Goal: Task Accomplishment & Management: Manage account settings

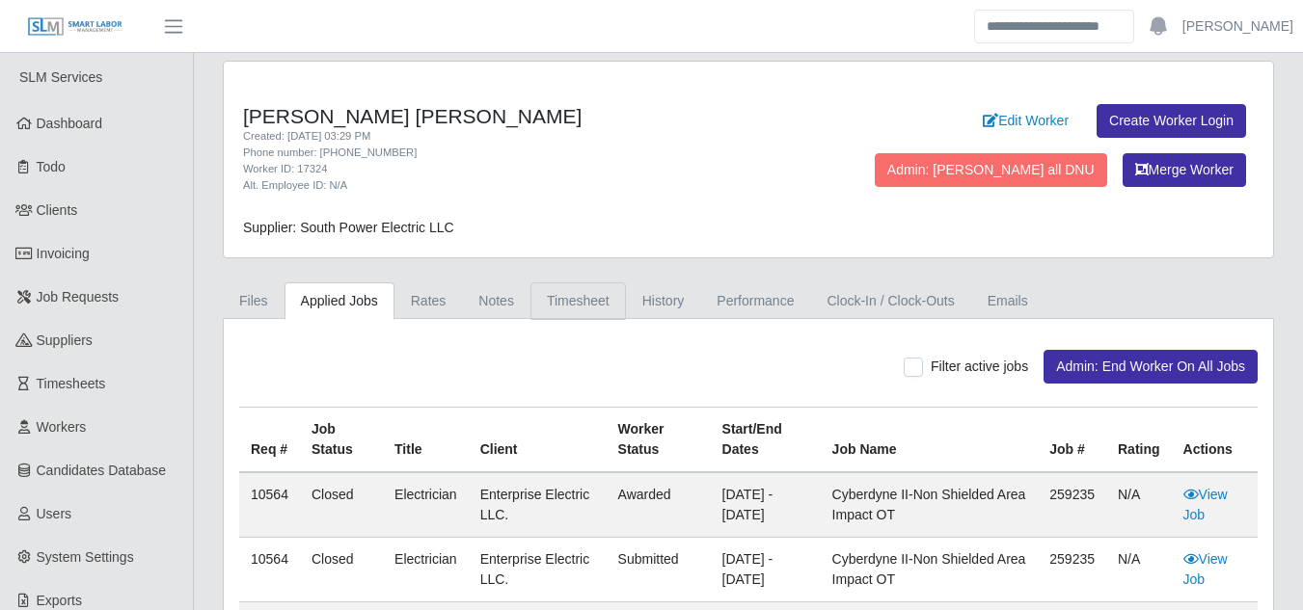
click at [553, 304] on link "Timesheet" at bounding box center [577, 302] width 95 height 38
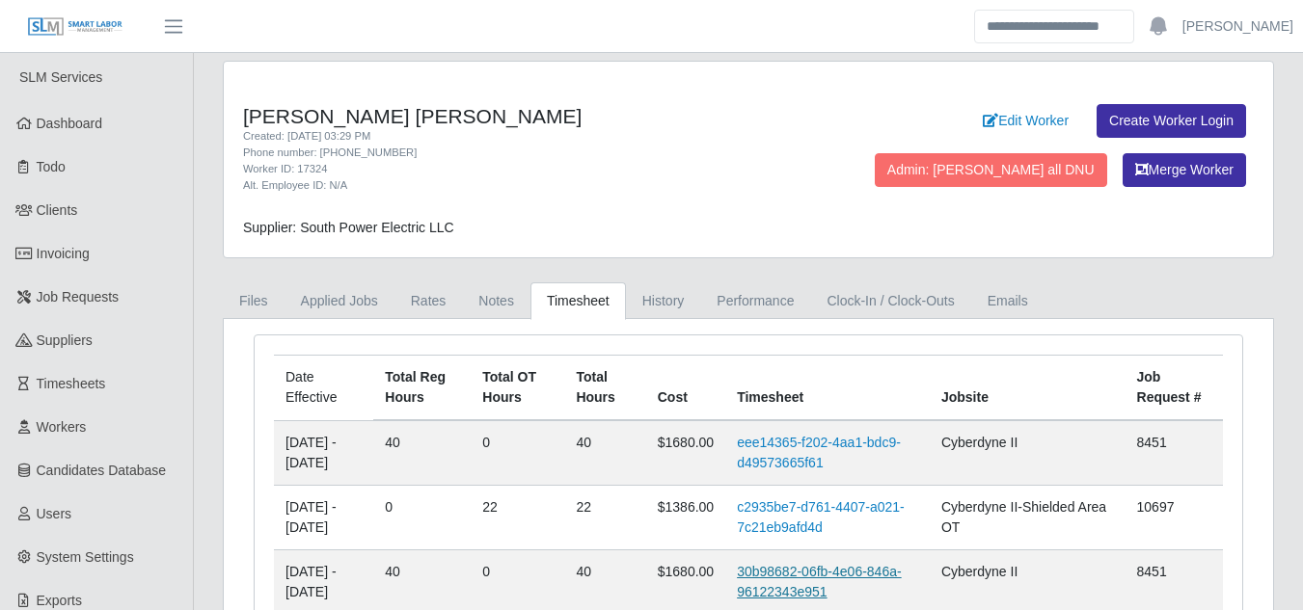
click at [813, 574] on link "30b98682-06fb-4e06-846a-96122343e951" at bounding box center [819, 582] width 164 height 36
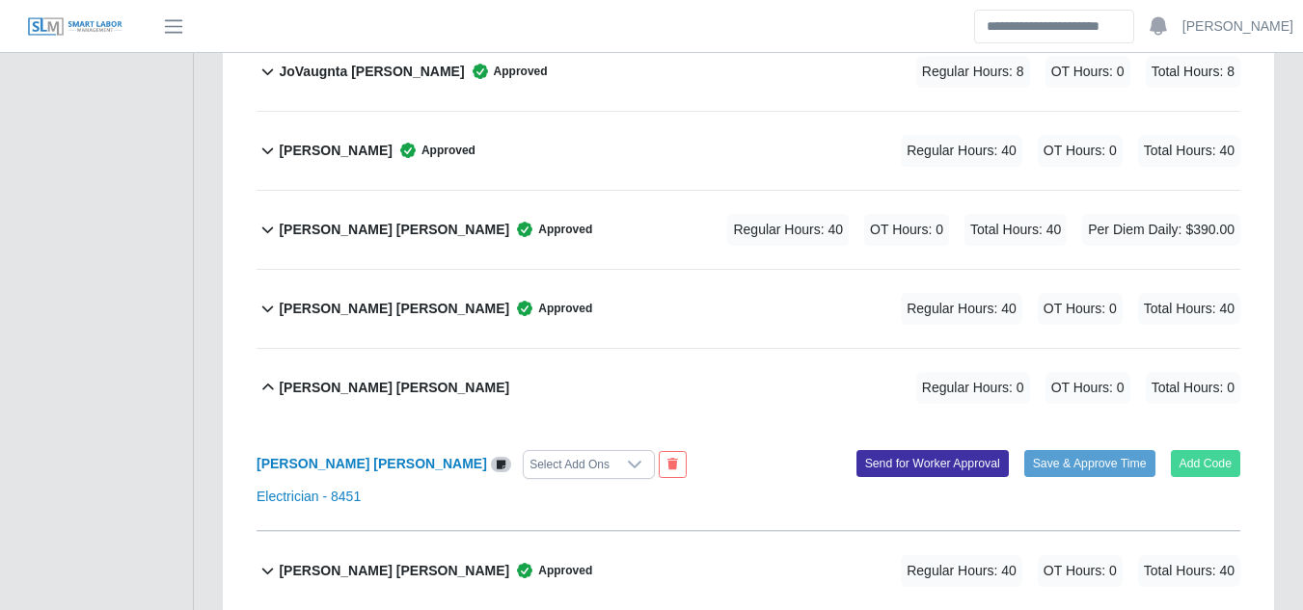
scroll to position [5593, 0]
click at [1213, 450] on button "Add Code" at bounding box center [1206, 463] width 70 height 27
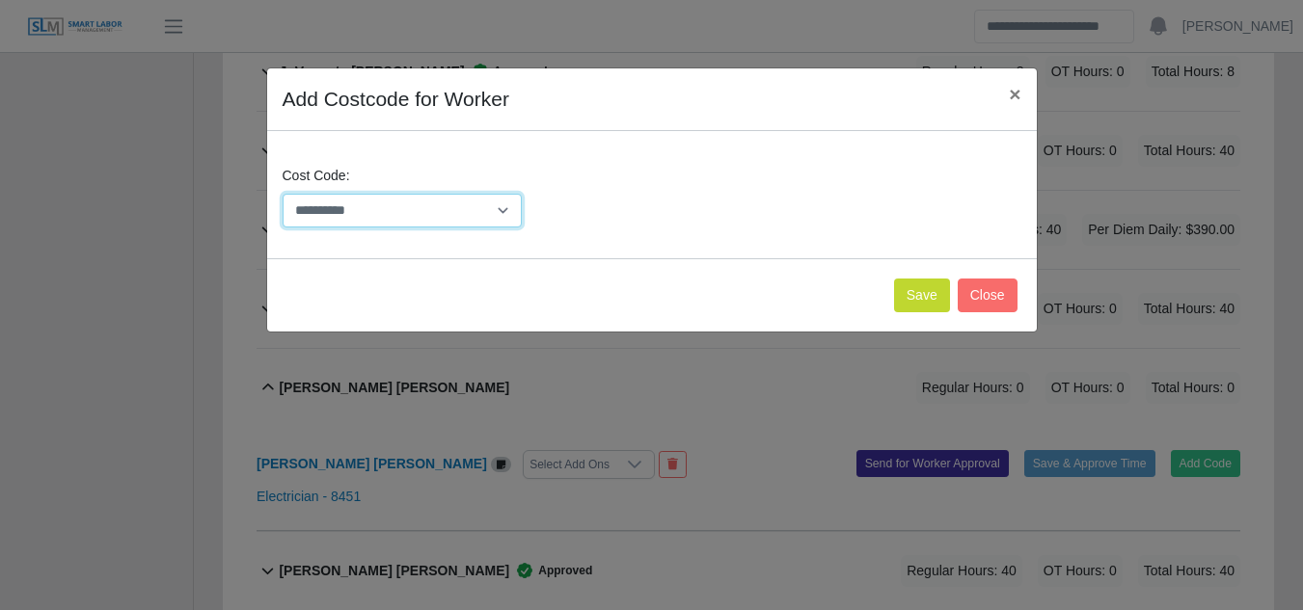
click at [492, 215] on select "**********" at bounding box center [403, 211] width 240 height 34
drag, startPoint x: 986, startPoint y: 288, endPoint x: 977, endPoint y: 282, distance: 11.0
click at [986, 288] on button "Close" at bounding box center [988, 296] width 60 height 34
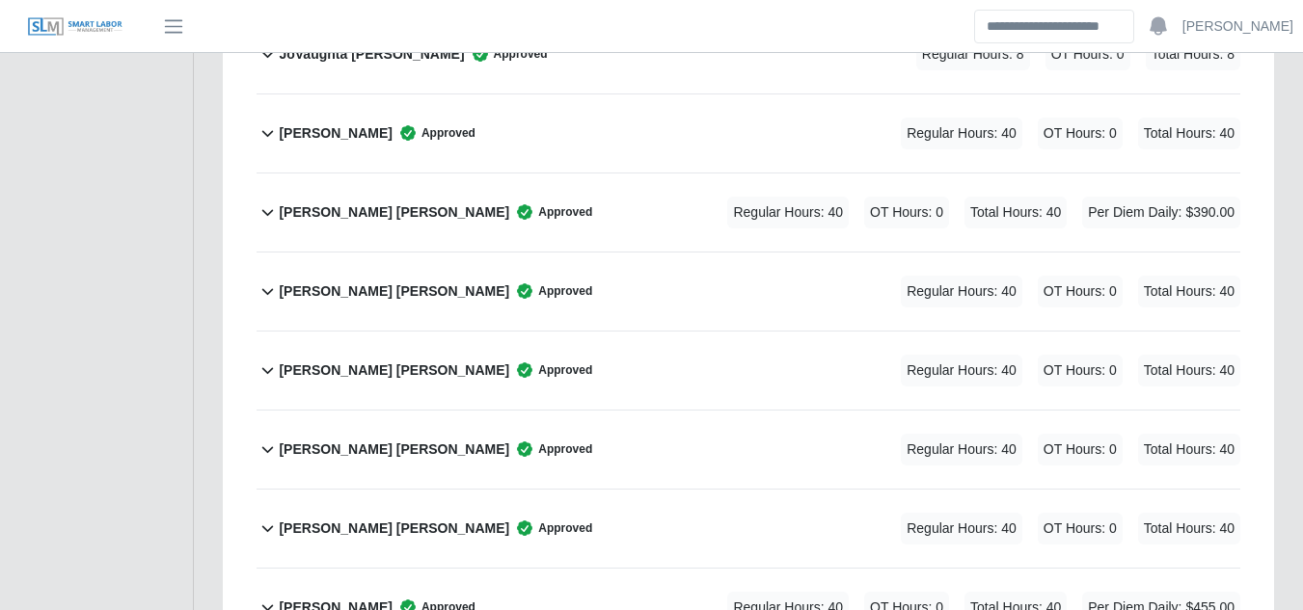
scroll to position [5612, 0]
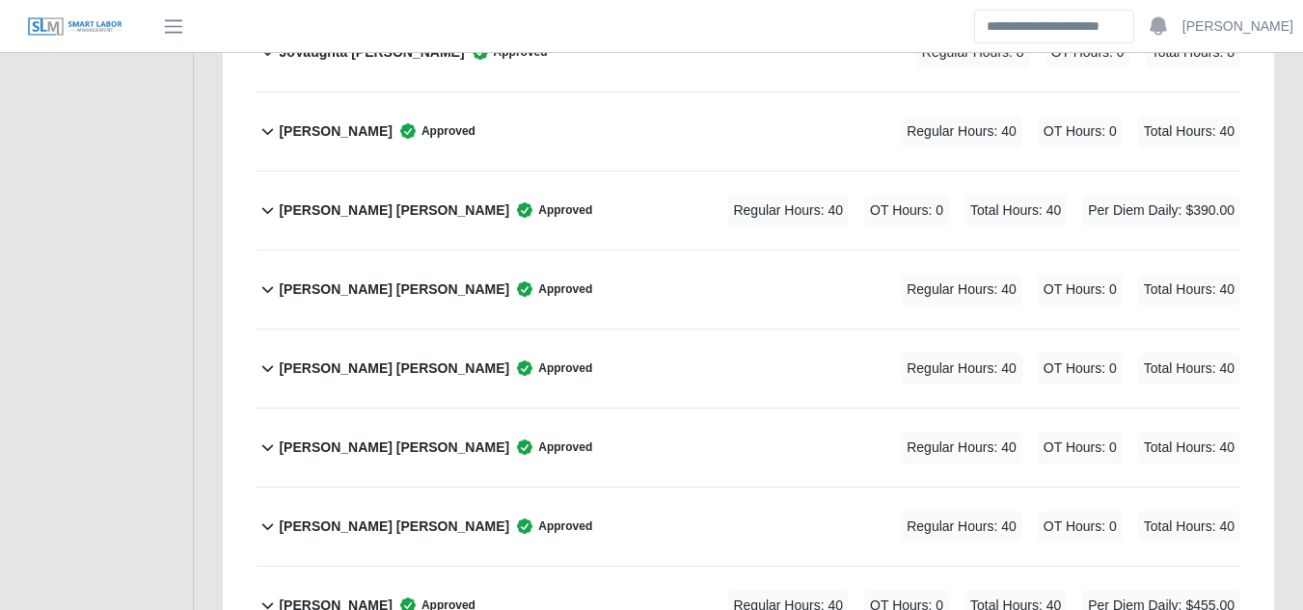
click at [409, 359] on b "Julio N. Matos Sanchez" at bounding box center [394, 369] width 230 height 20
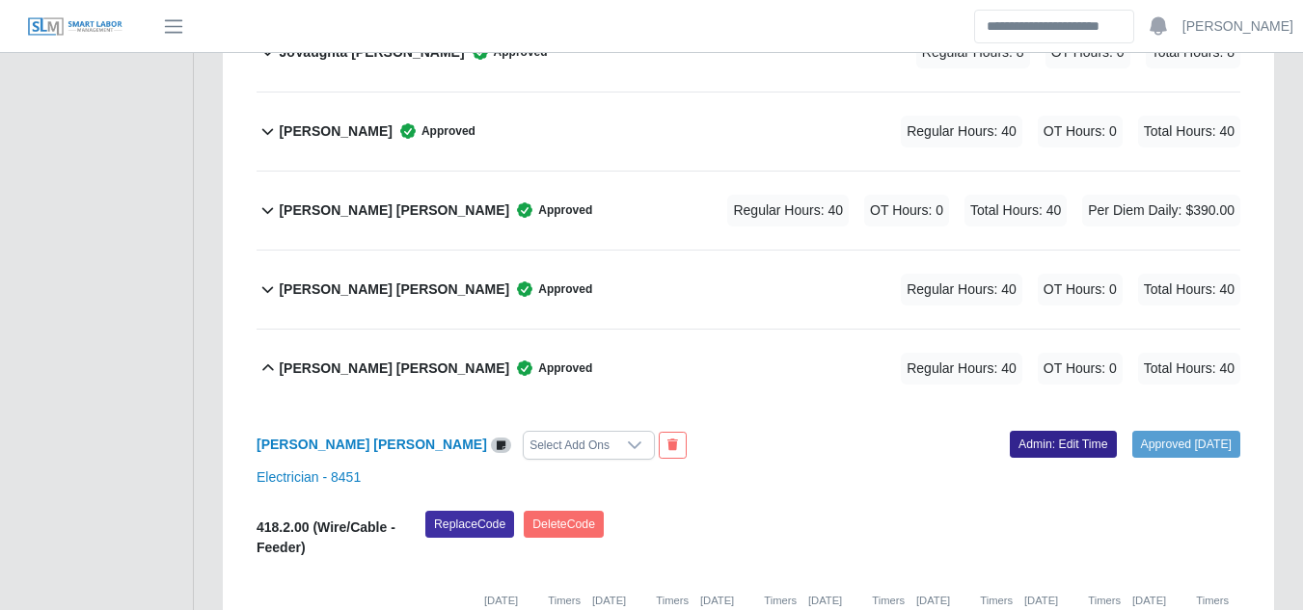
click at [1041, 431] on link "Admin: Edit Time" at bounding box center [1063, 444] width 107 height 27
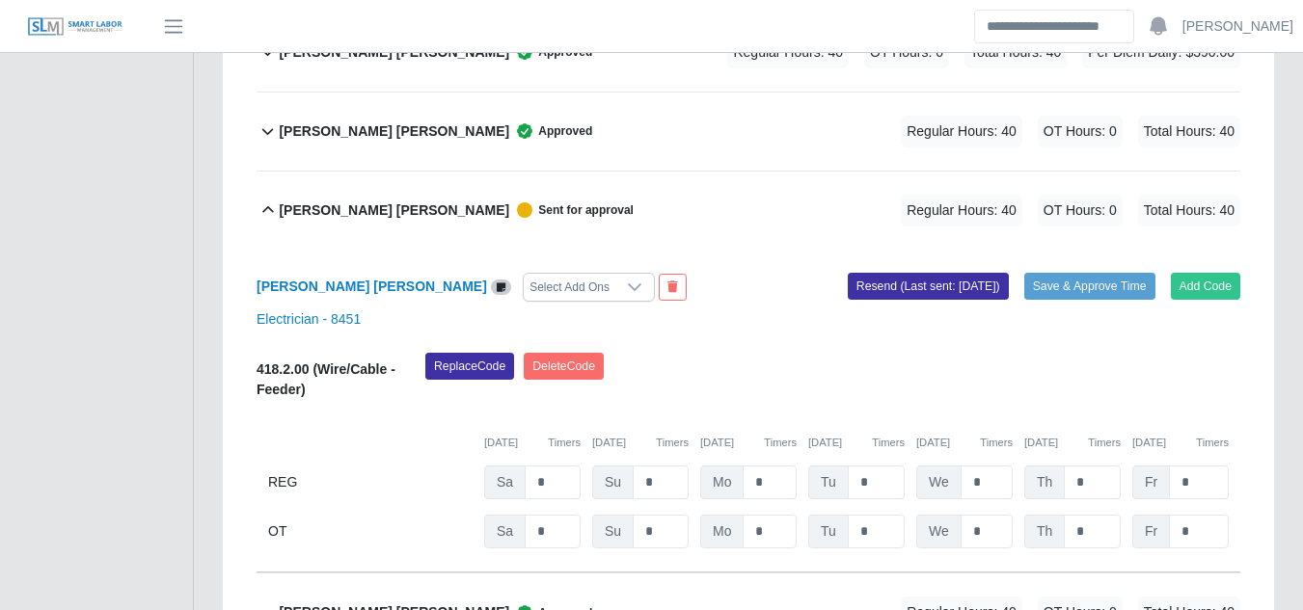
scroll to position [5805, 0]
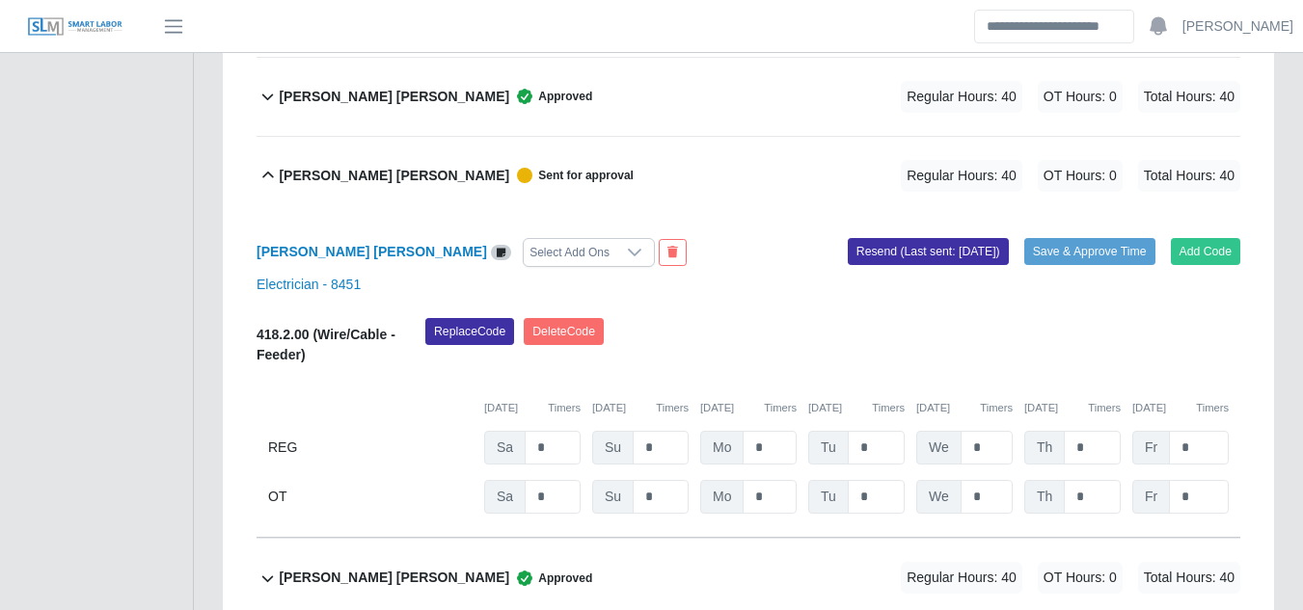
click at [527, 239] on div "Select Add Ons" at bounding box center [570, 252] width 92 height 27
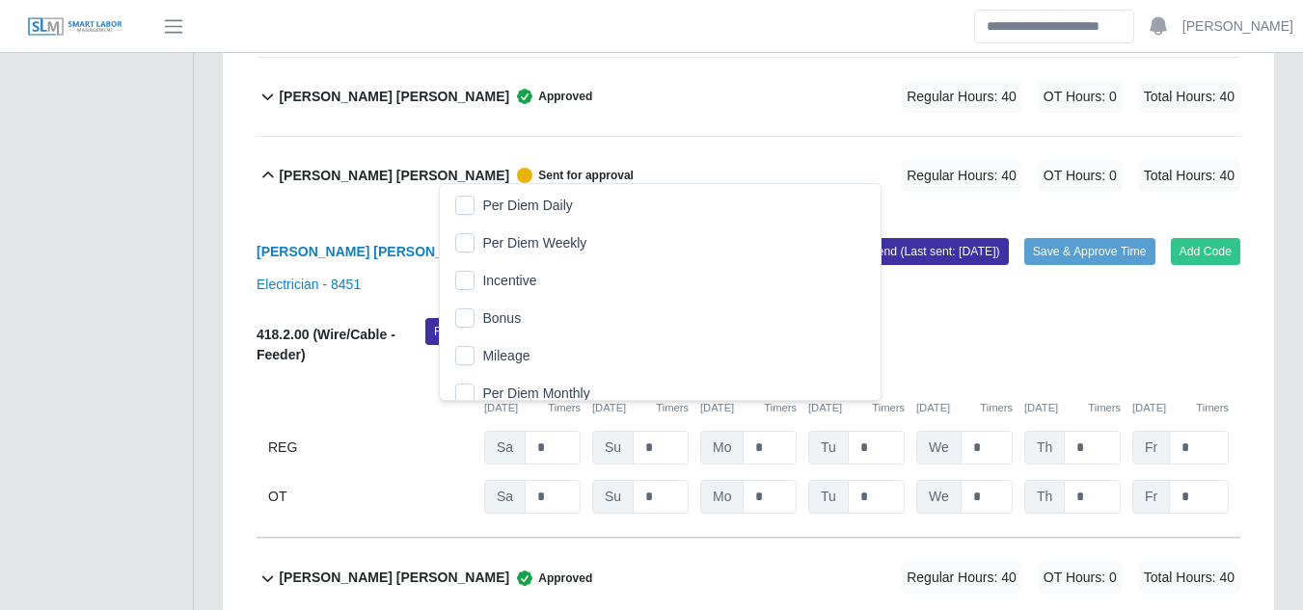
scroll to position [20, 13]
click at [496, 205] on span "Per Diem Daily" at bounding box center [527, 206] width 90 height 20
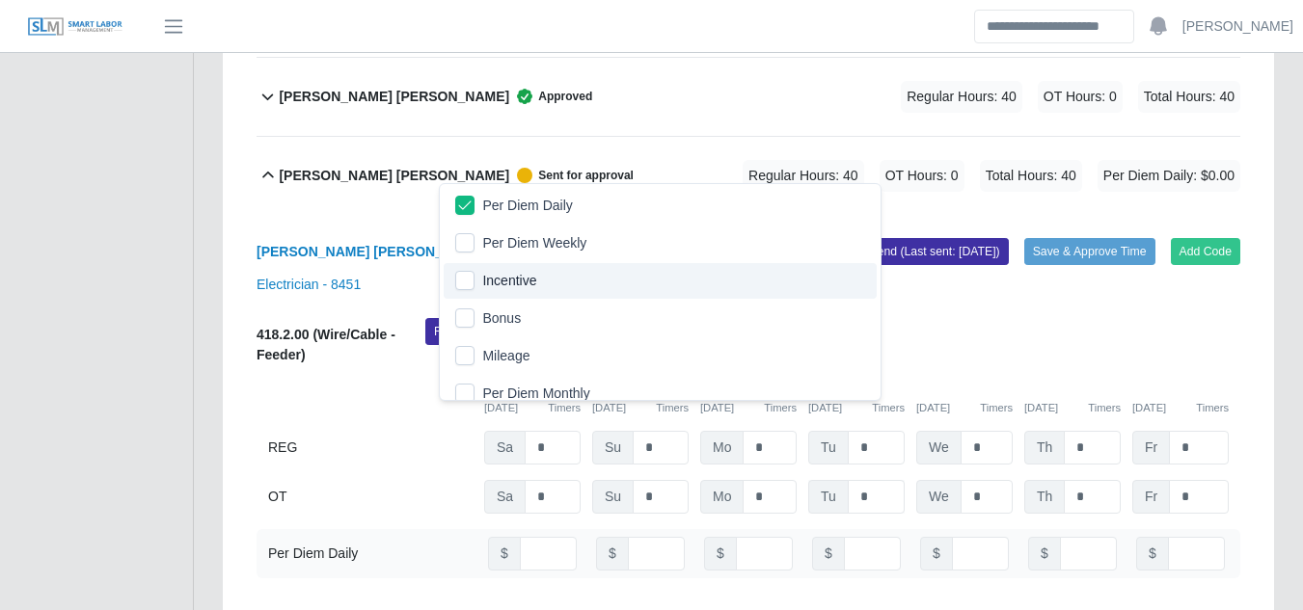
scroll to position [12, 0]
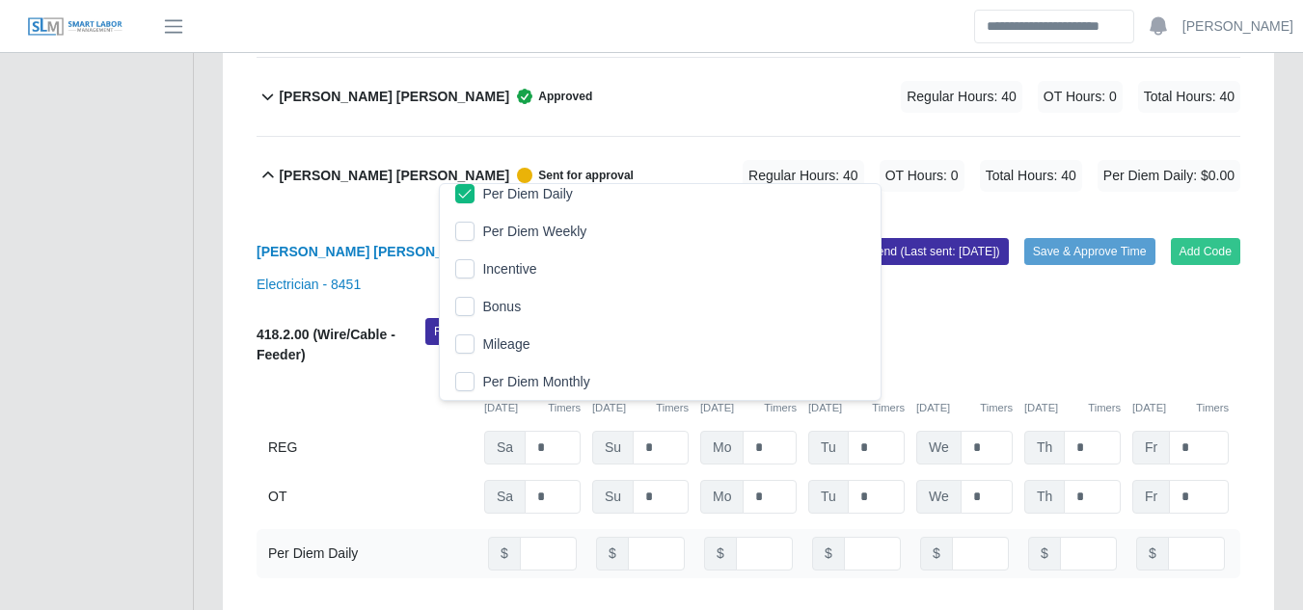
click at [1114, 219] on div "Julio N. Matos Sanchez Per Diem Daily Add Code Save & Approve Time Resend (Last…" at bounding box center [749, 417] width 984 height 404
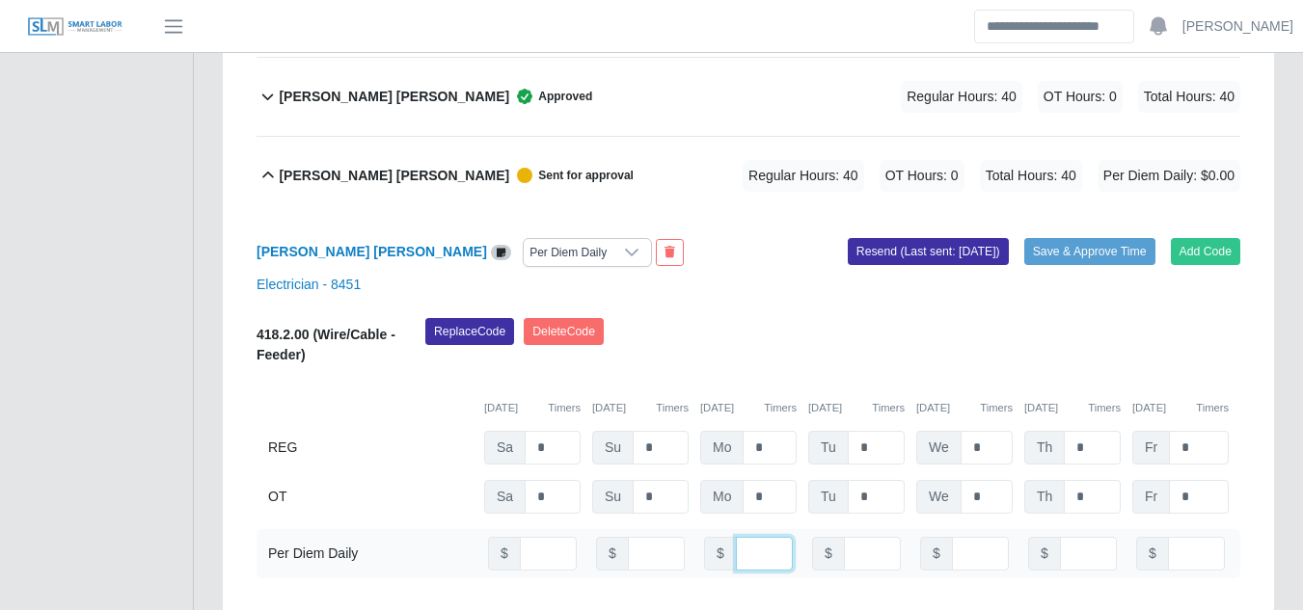
click at [758, 537] on input "number" at bounding box center [764, 554] width 57 height 34
type input "**"
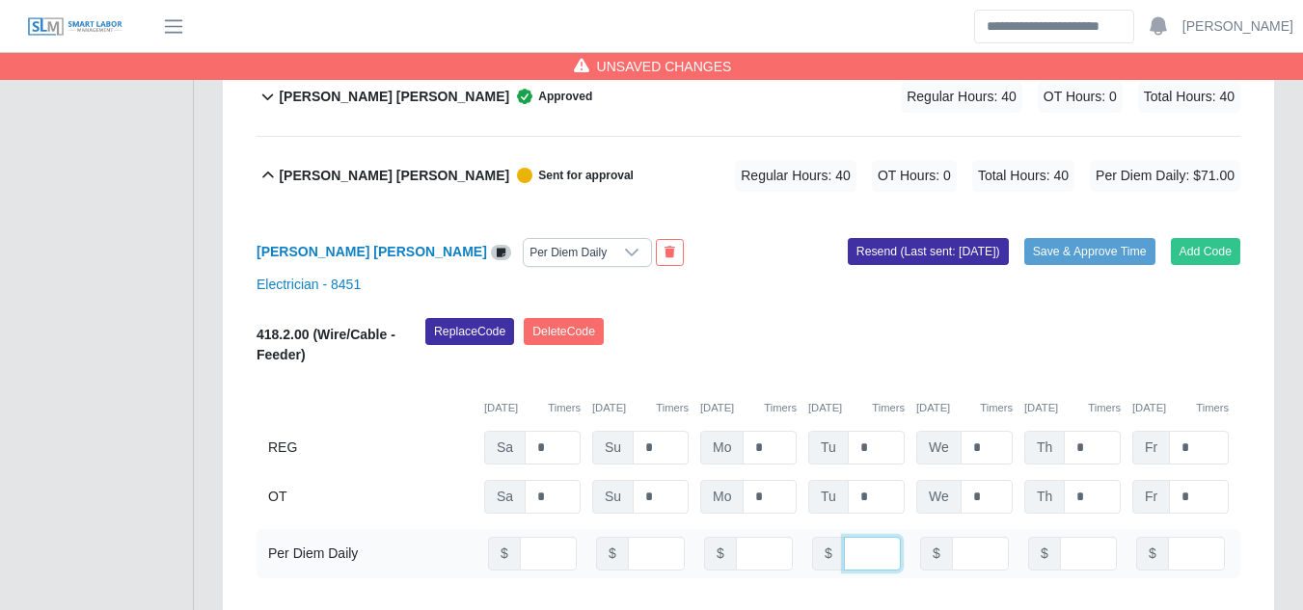
type input "**"
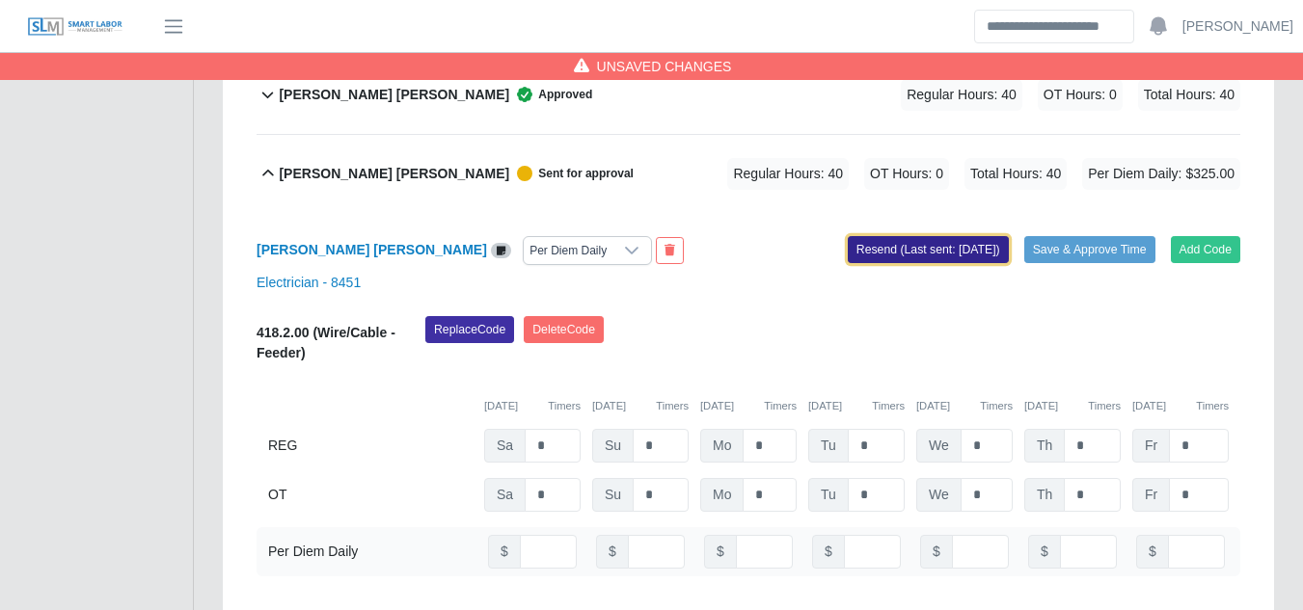
click at [967, 236] on button "Resend (Last sent: 08/12/2025)" at bounding box center [928, 249] width 161 height 27
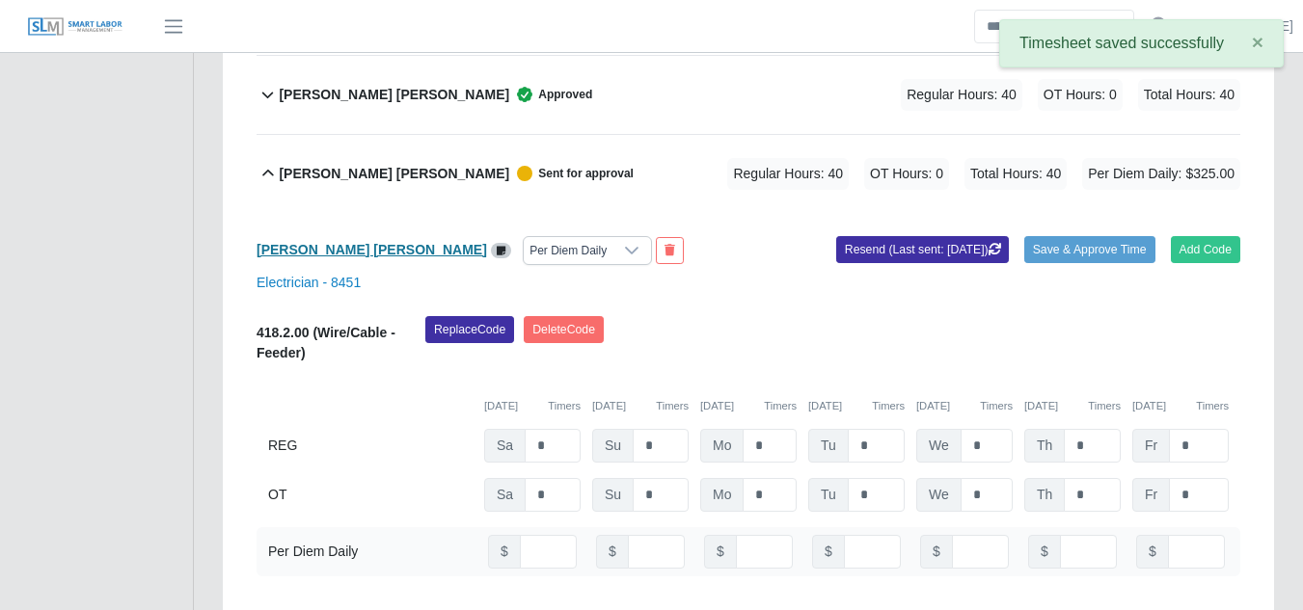
click at [370, 242] on b "Julio N. Matos Sanchez" at bounding box center [372, 249] width 230 height 15
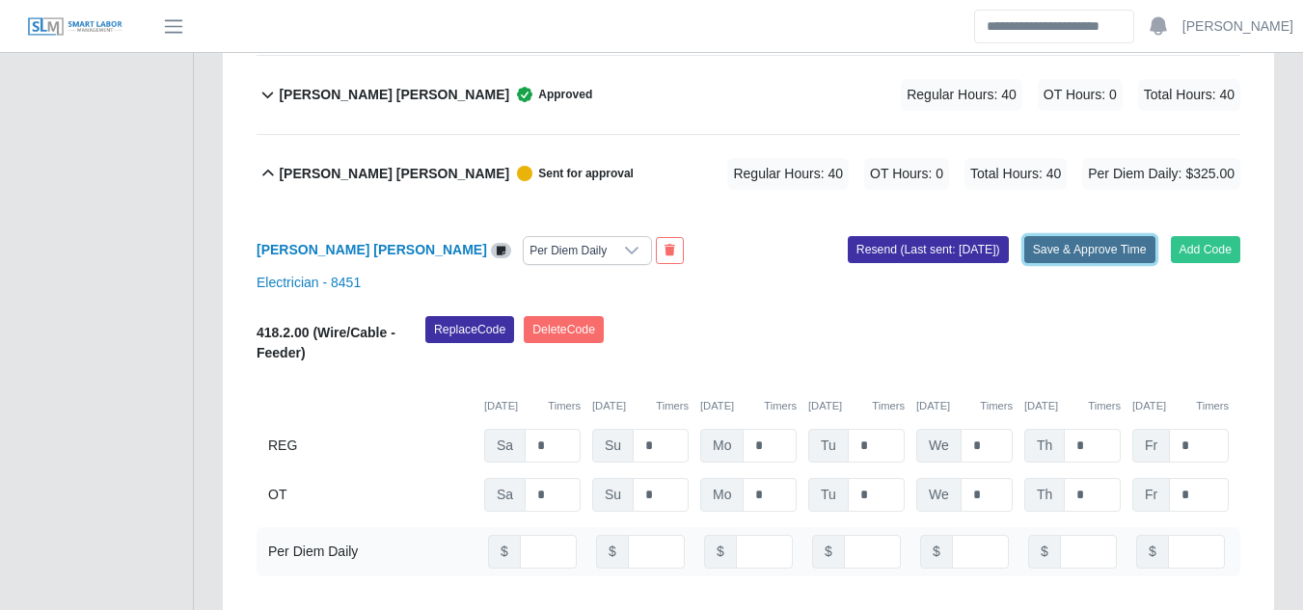
click at [1076, 236] on button "Save & Approve Time" at bounding box center [1089, 249] width 131 height 27
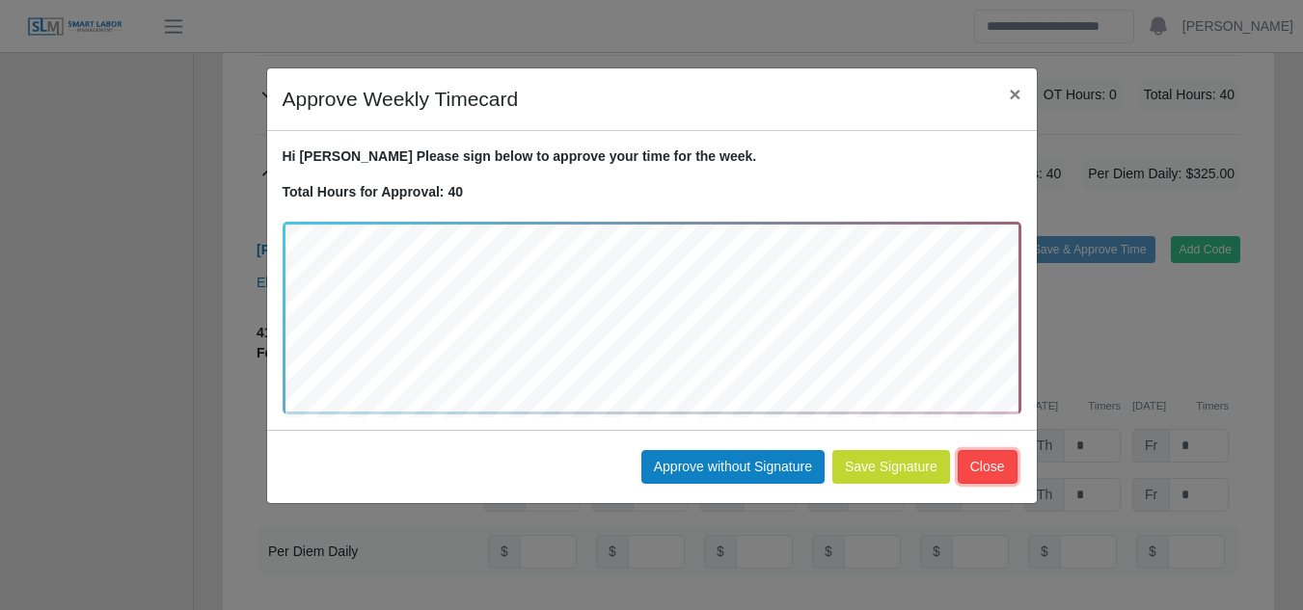
click at [970, 473] on button "Close" at bounding box center [988, 467] width 60 height 34
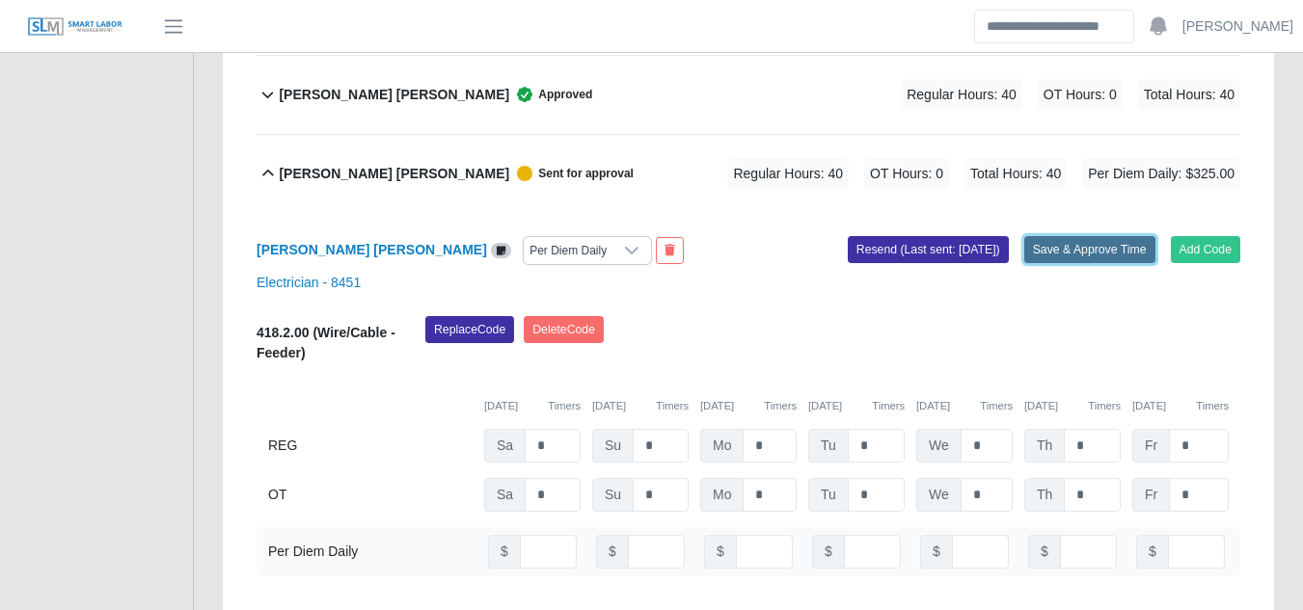
click at [1081, 236] on button "Save & Approve Time" at bounding box center [1089, 249] width 131 height 27
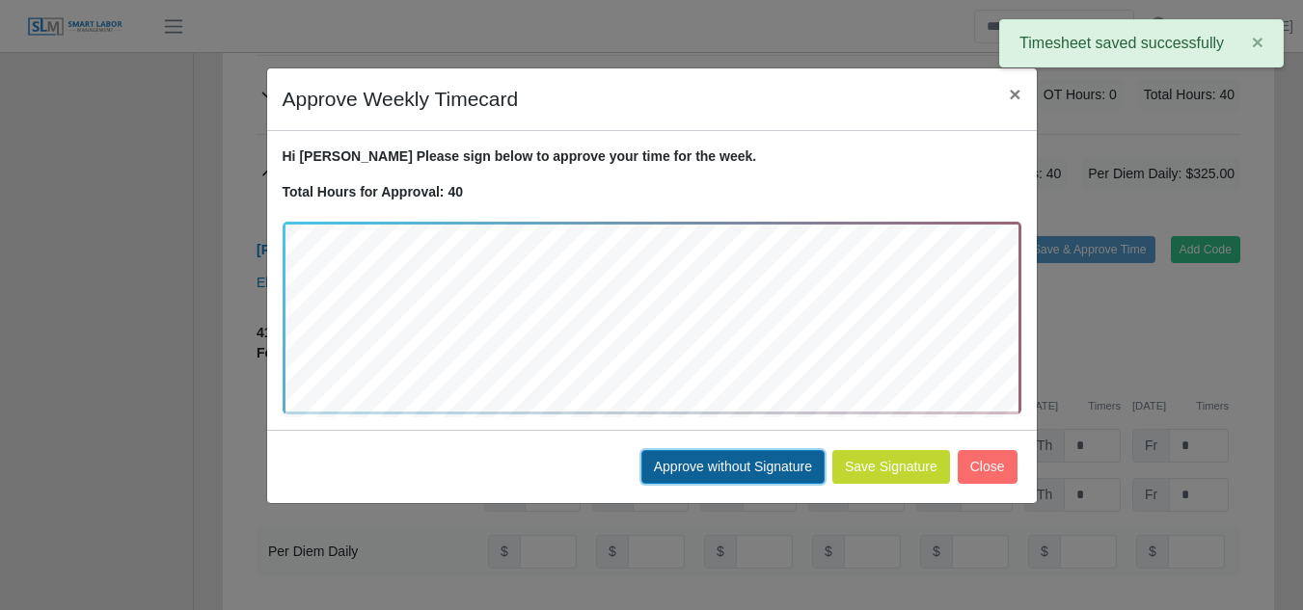
click at [714, 473] on button "Approve without Signature" at bounding box center [732, 467] width 183 height 34
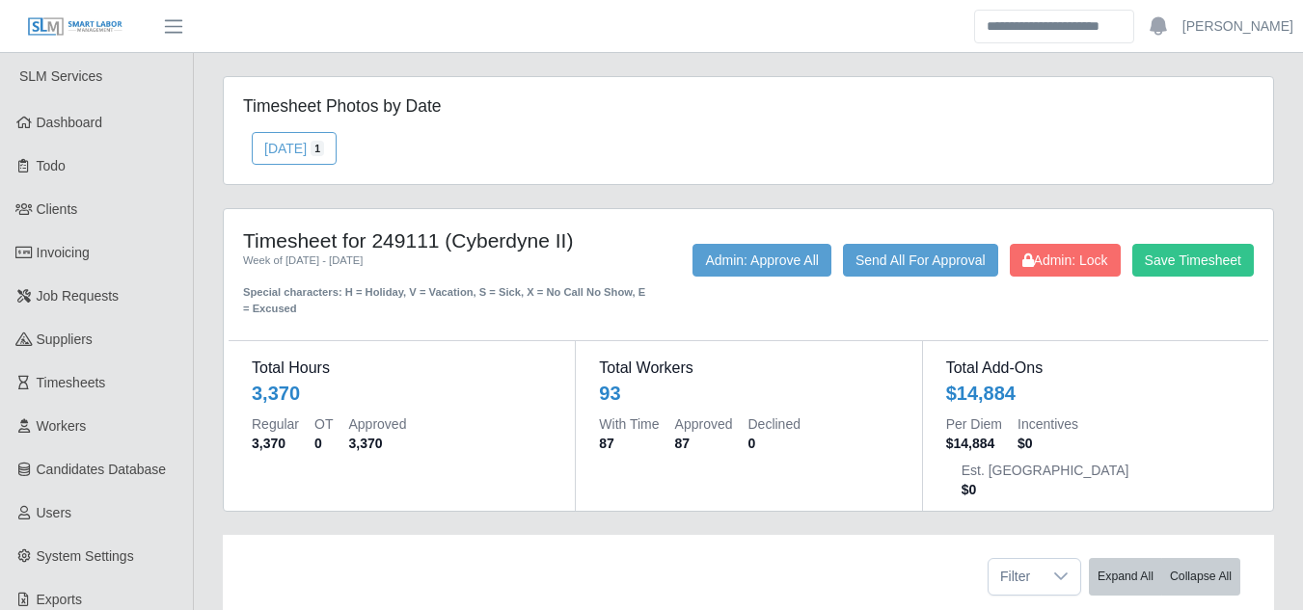
scroll to position [0, 0]
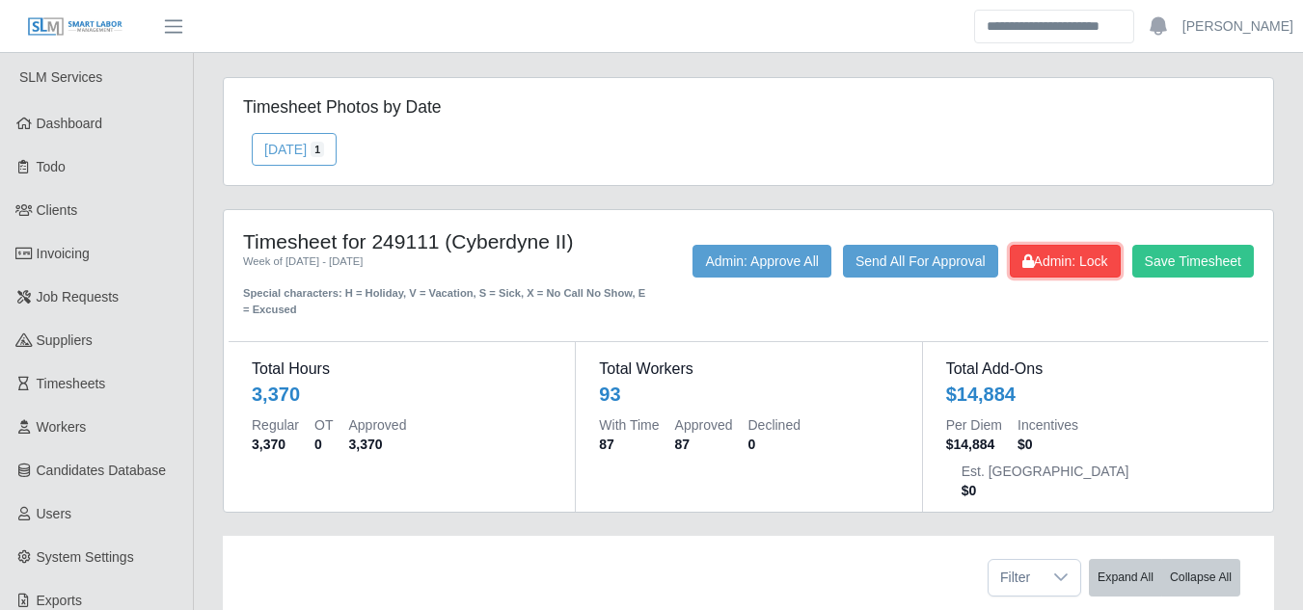
click at [1040, 265] on span "Admin: Lock" at bounding box center [1065, 261] width 86 height 15
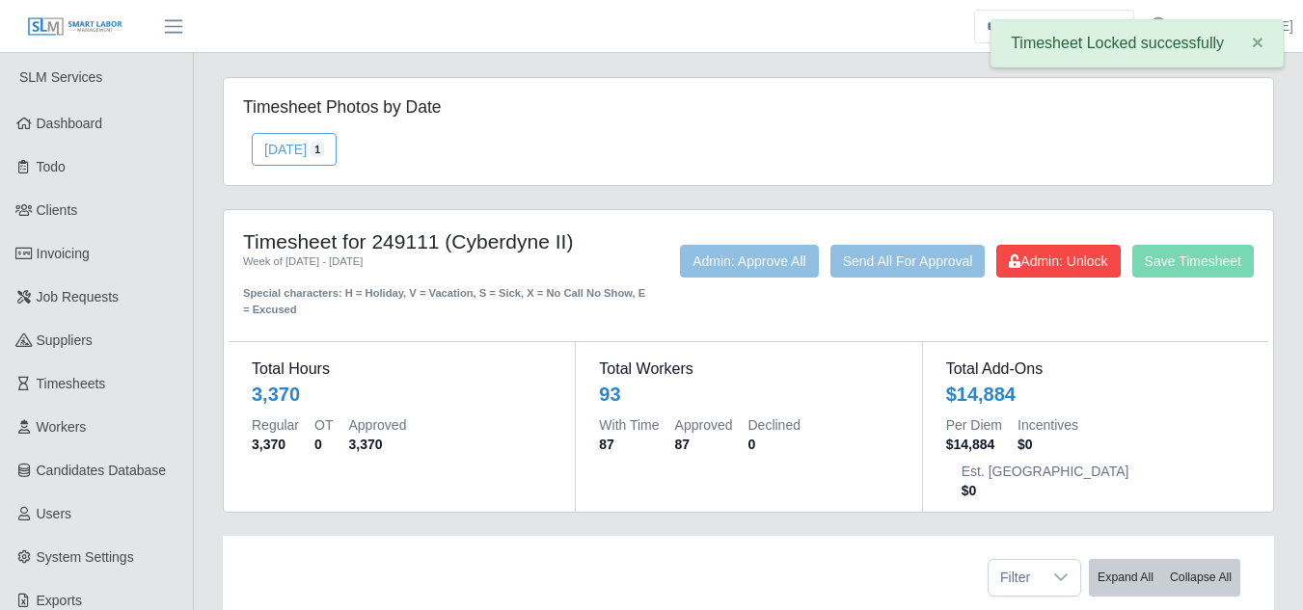
click at [562, 137] on div "08/05/2025 1" at bounding box center [749, 149] width 1040 height 33
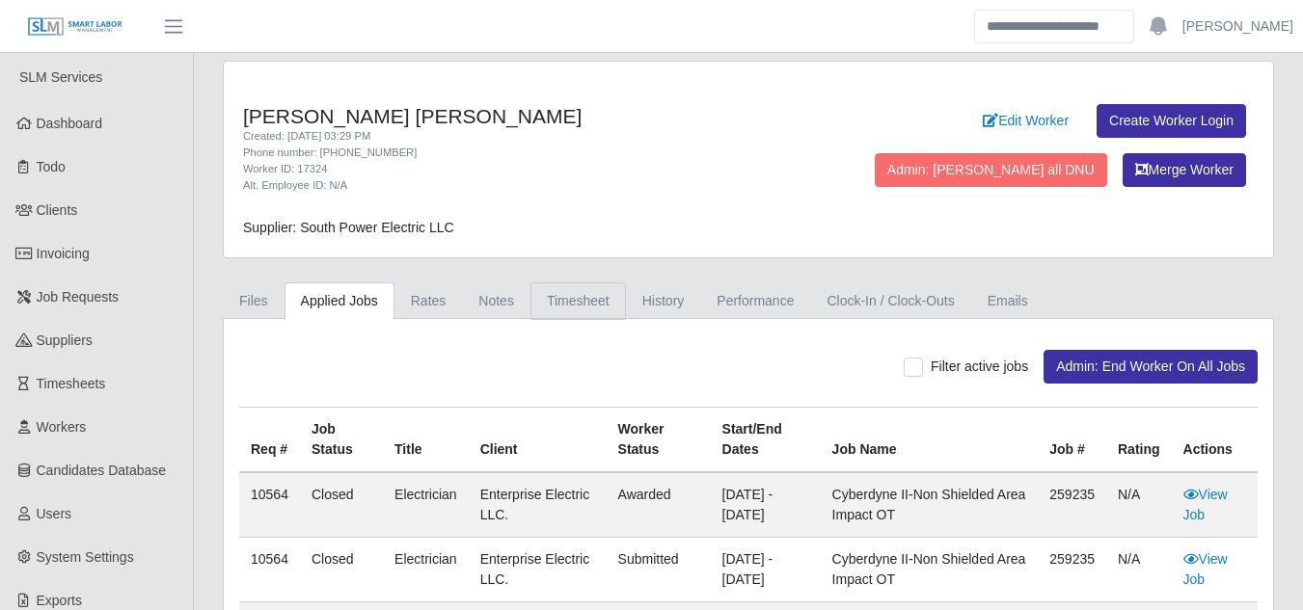
click at [555, 310] on link "Timesheet" at bounding box center [577, 302] width 95 height 38
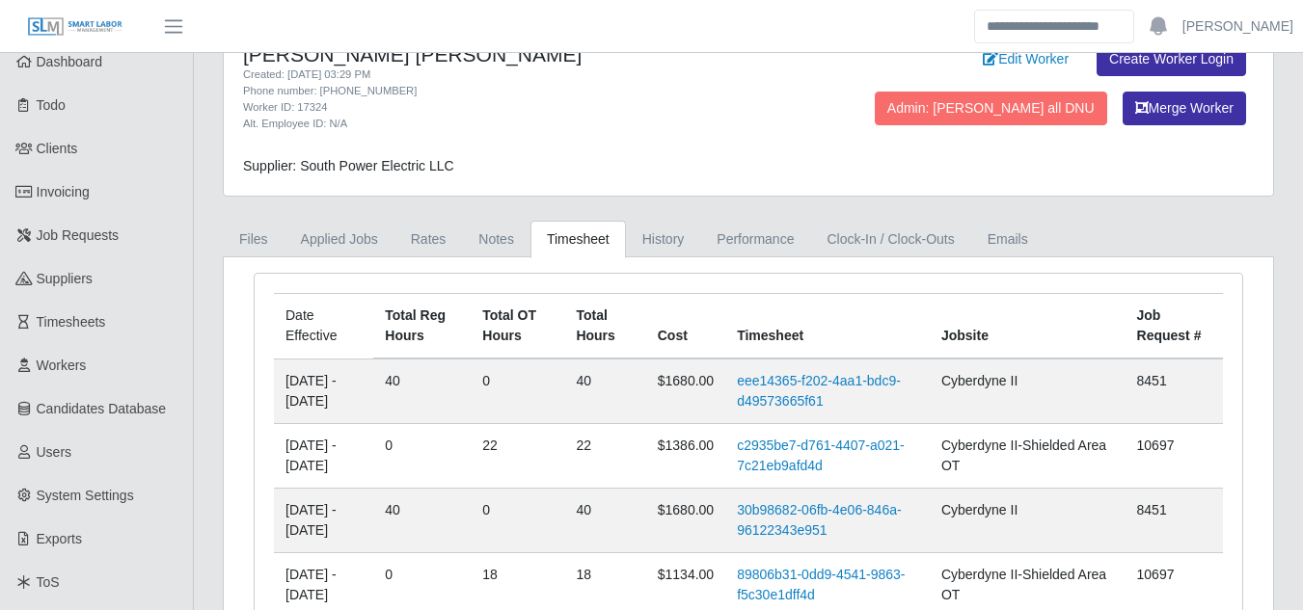
scroll to position [96, 0]
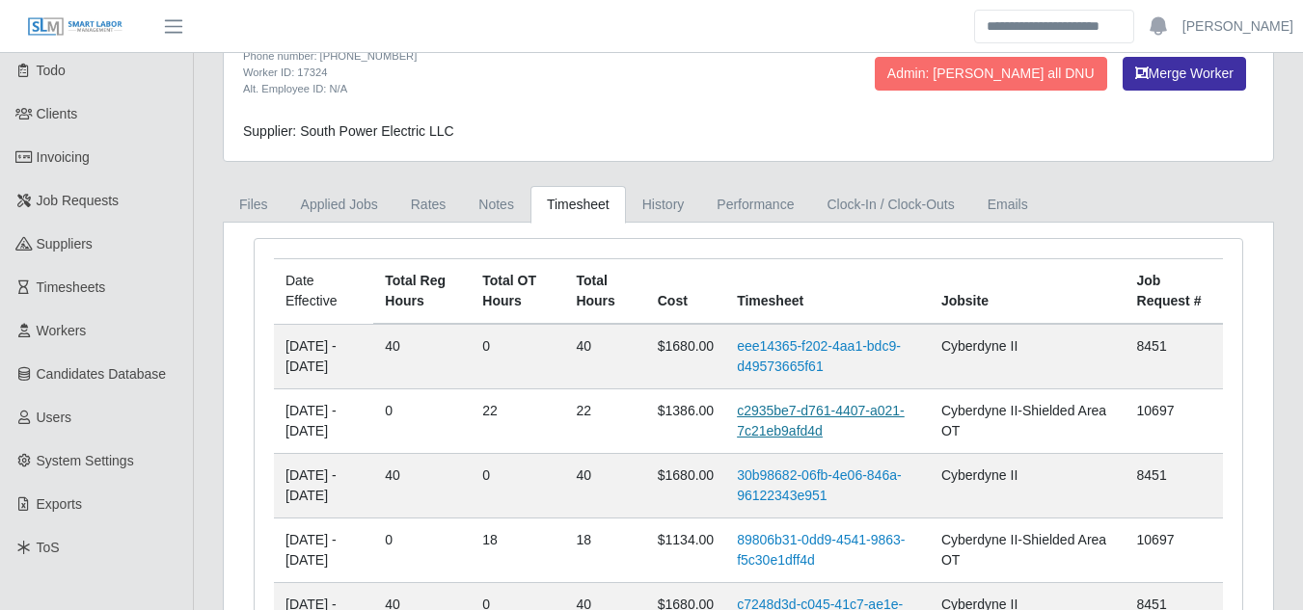
click at [795, 417] on link "c2935be7-d761-4407-a021-7c21eb9afd4d" at bounding box center [821, 421] width 168 height 36
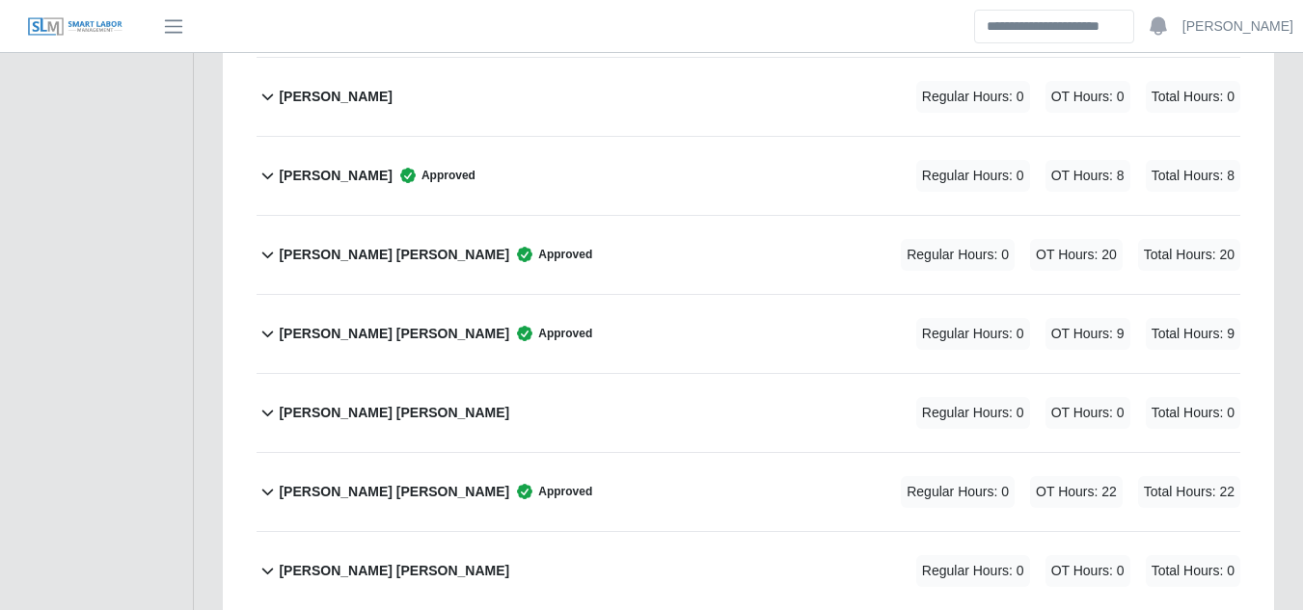
scroll to position [5111, 0]
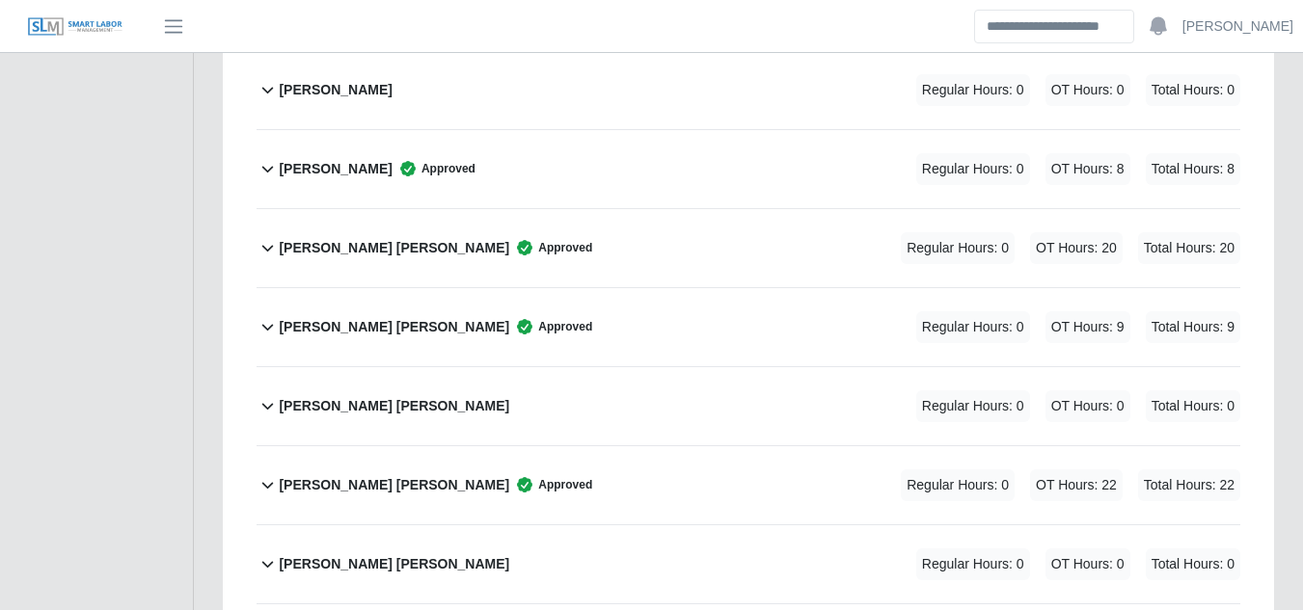
click at [403, 475] on b "Julio N. Matos Sanchez" at bounding box center [394, 485] width 230 height 20
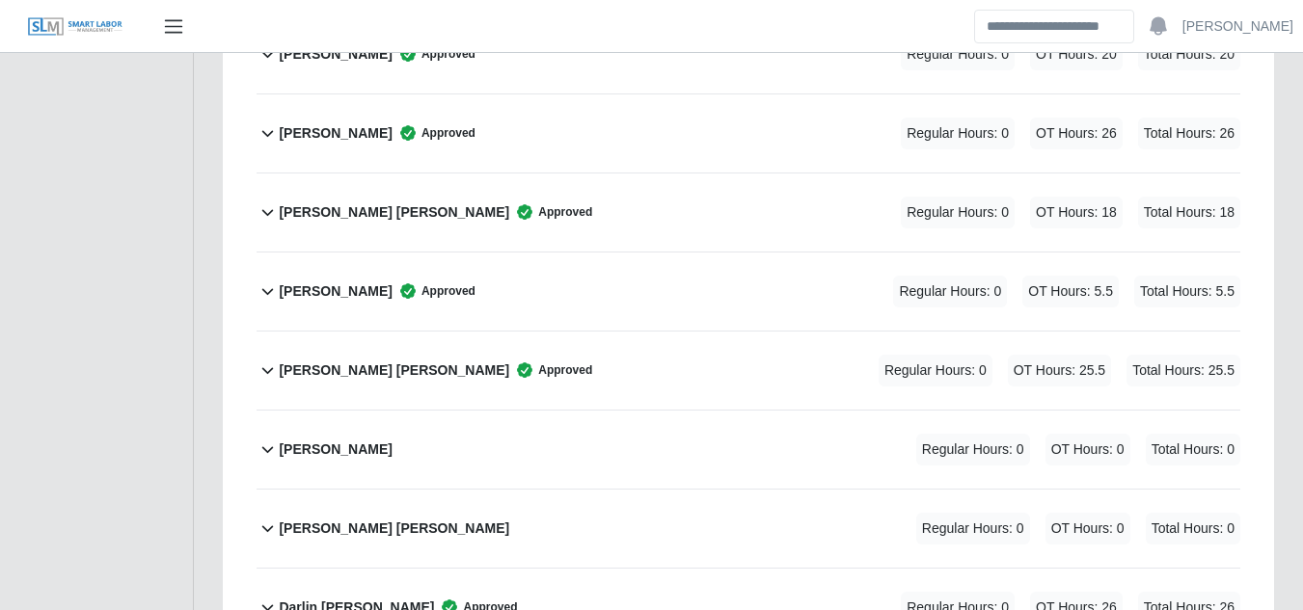
scroll to position [1350, 0]
